Goal: Transaction & Acquisition: Purchase product/service

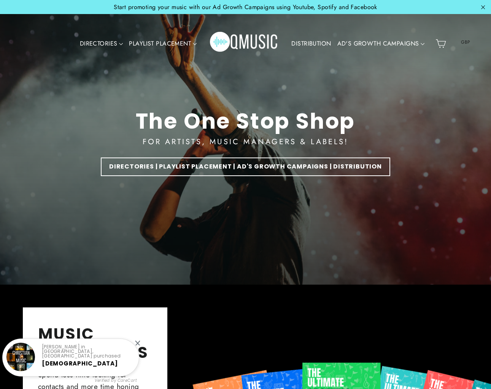
click at [302, 44] on link "DISTRIBUTION" at bounding box center [311, 43] width 46 height 17
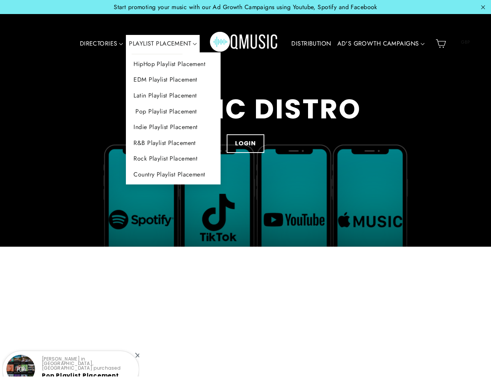
click at [159, 111] on link "Pop Playlist Placement" at bounding box center [173, 112] width 95 height 16
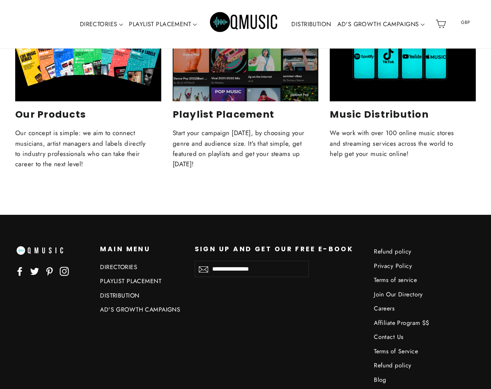
scroll to position [1783, 0]
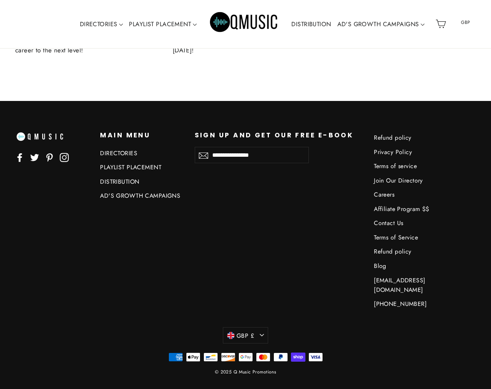
click at [25, 161] on ul "Facebook Twitter Pinterest Instagram" at bounding box center [51, 160] width 73 height 16
click at [21, 161] on icon at bounding box center [19, 157] width 9 height 9
click at [36, 158] on icon at bounding box center [34, 157] width 9 height 7
